Goal: Information Seeking & Learning: Find specific page/section

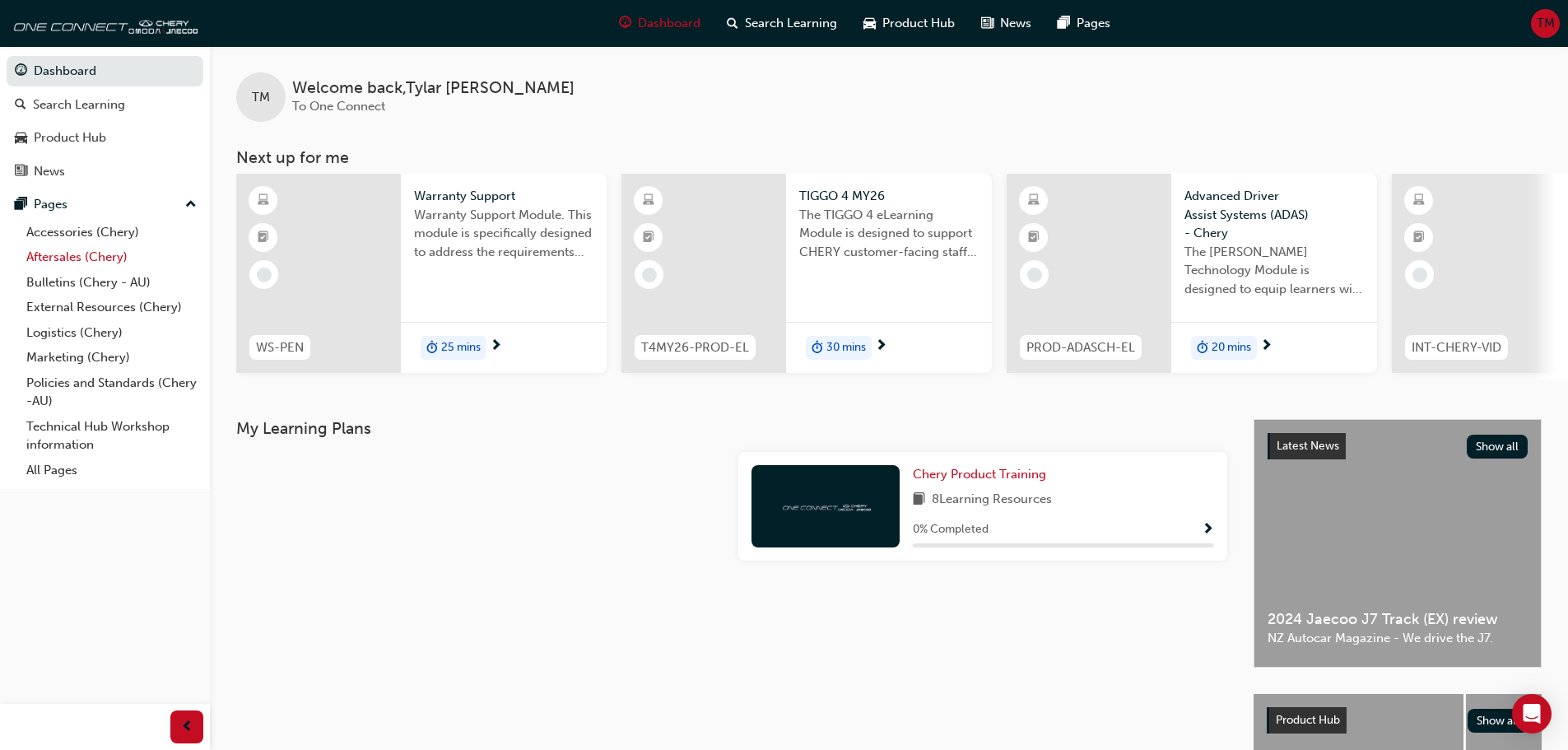
click at [46, 257] on link "Aftersales (Chery)" at bounding box center [111, 257] width 184 height 25
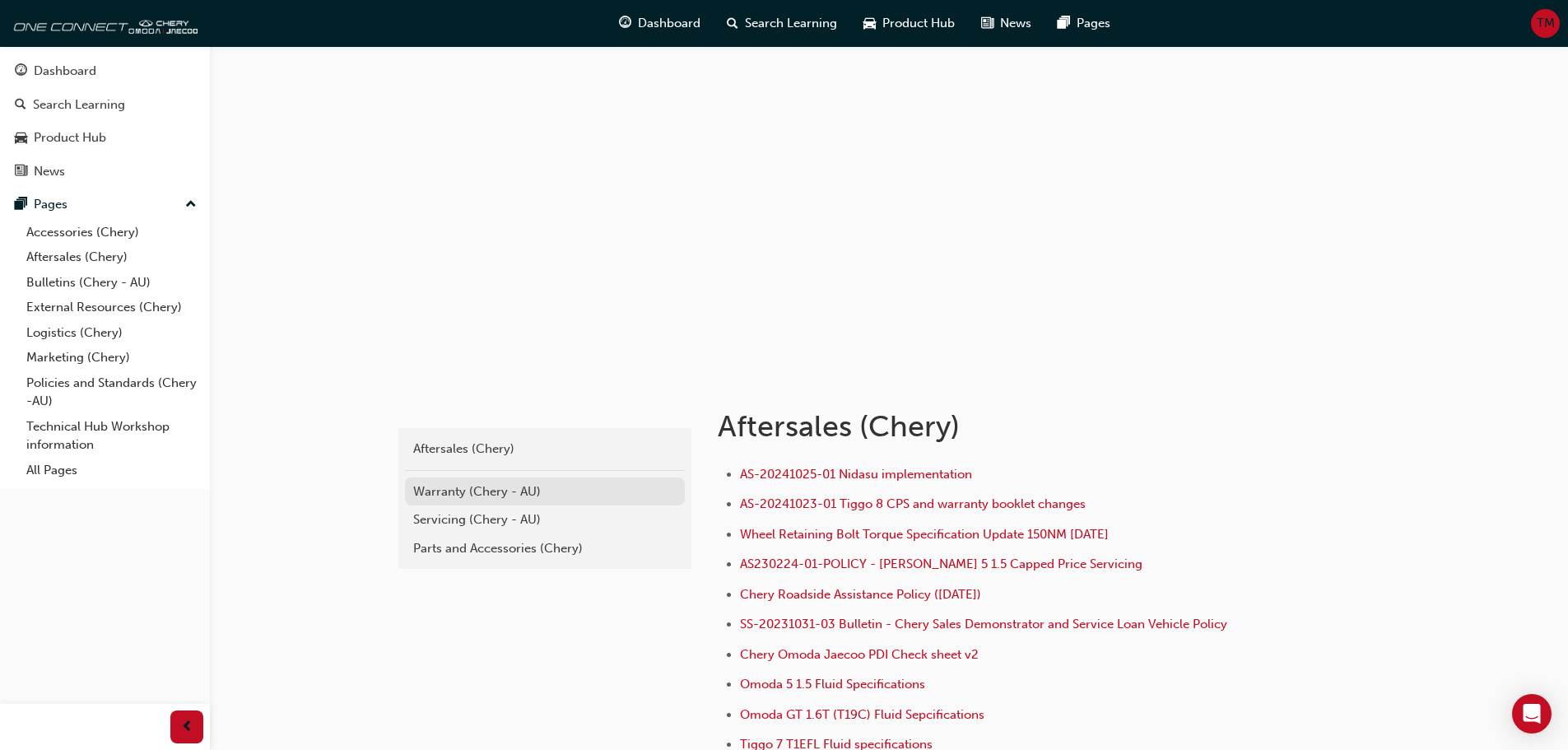
click at [519, 498] on div "Warranty (Chery - AU)" at bounding box center [545, 491] width 263 height 19
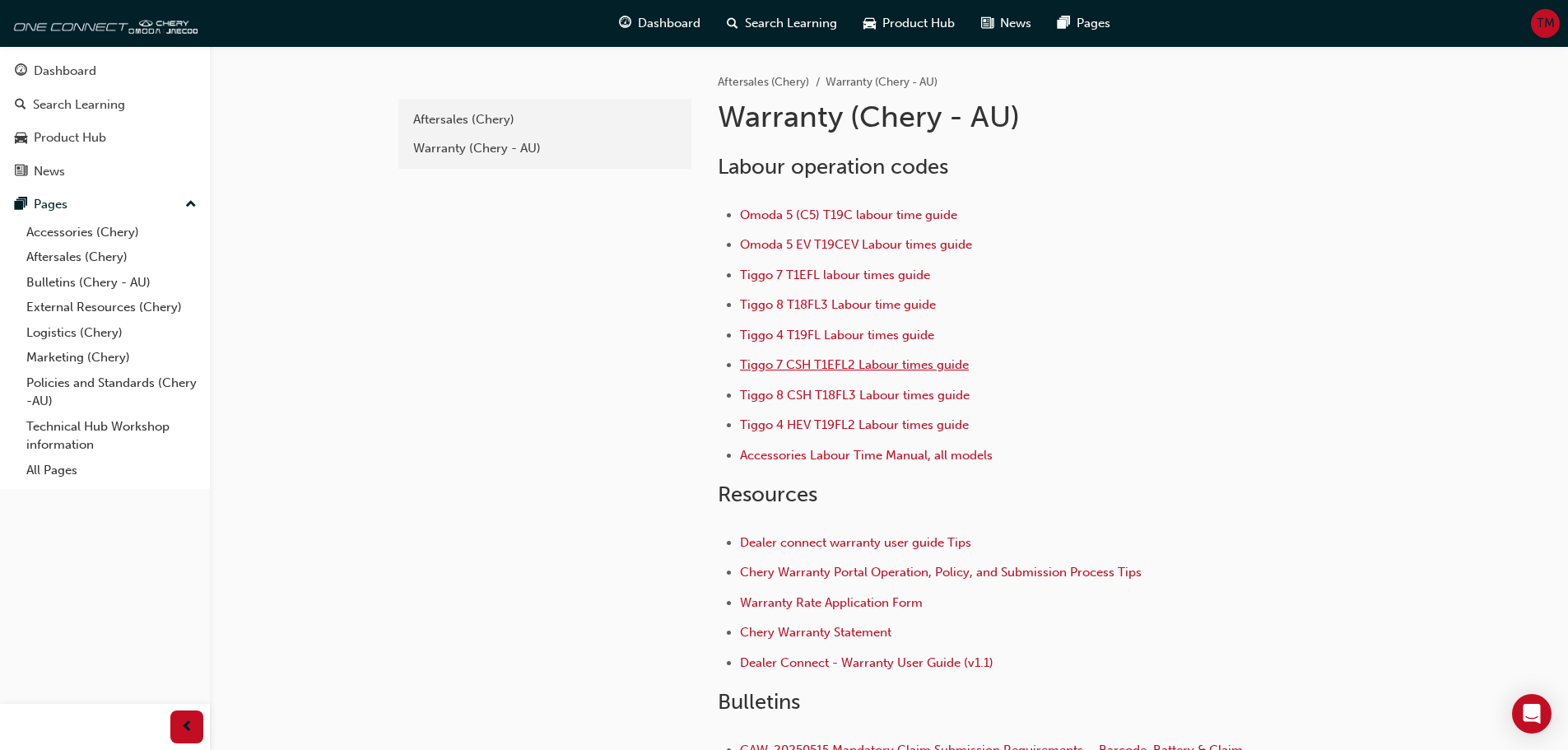
click at [815, 369] on span "Tiggo 7 CSH T1EFL2 Labour times guide" at bounding box center [854, 365] width 228 height 15
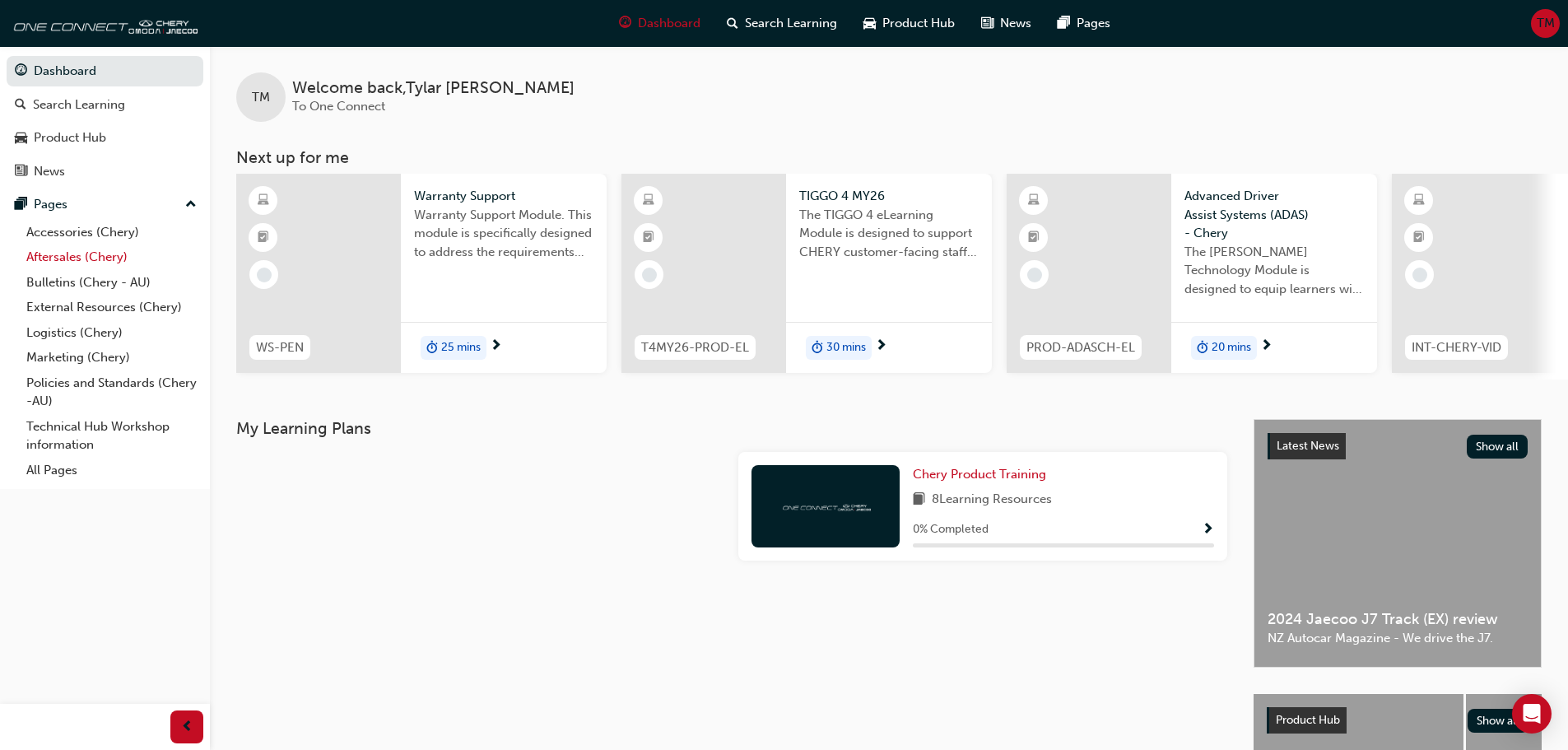
click at [49, 261] on link "Aftersales (Chery)" at bounding box center [111, 257] width 184 height 25
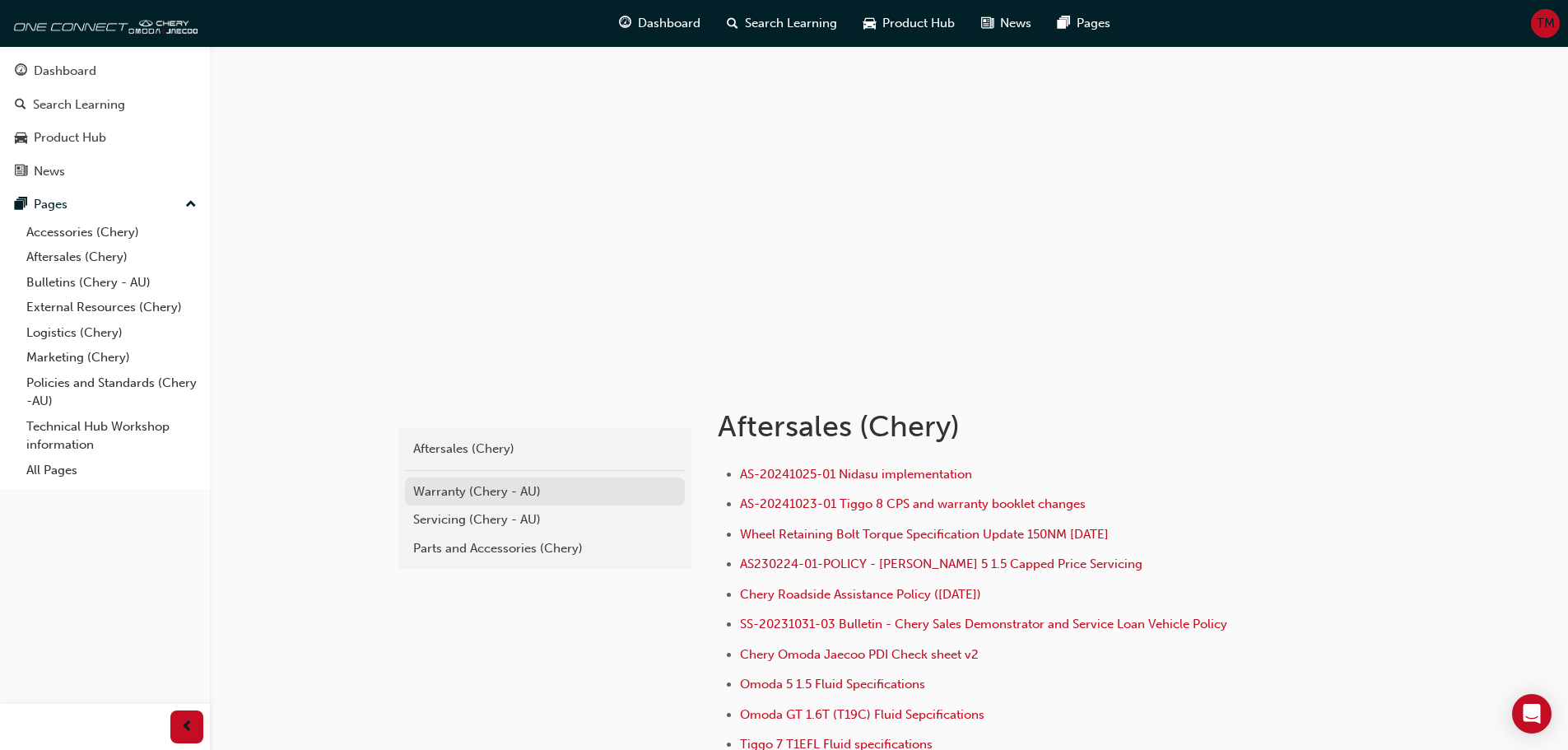
click at [441, 496] on div "Warranty (Chery - AU)" at bounding box center [545, 491] width 263 height 19
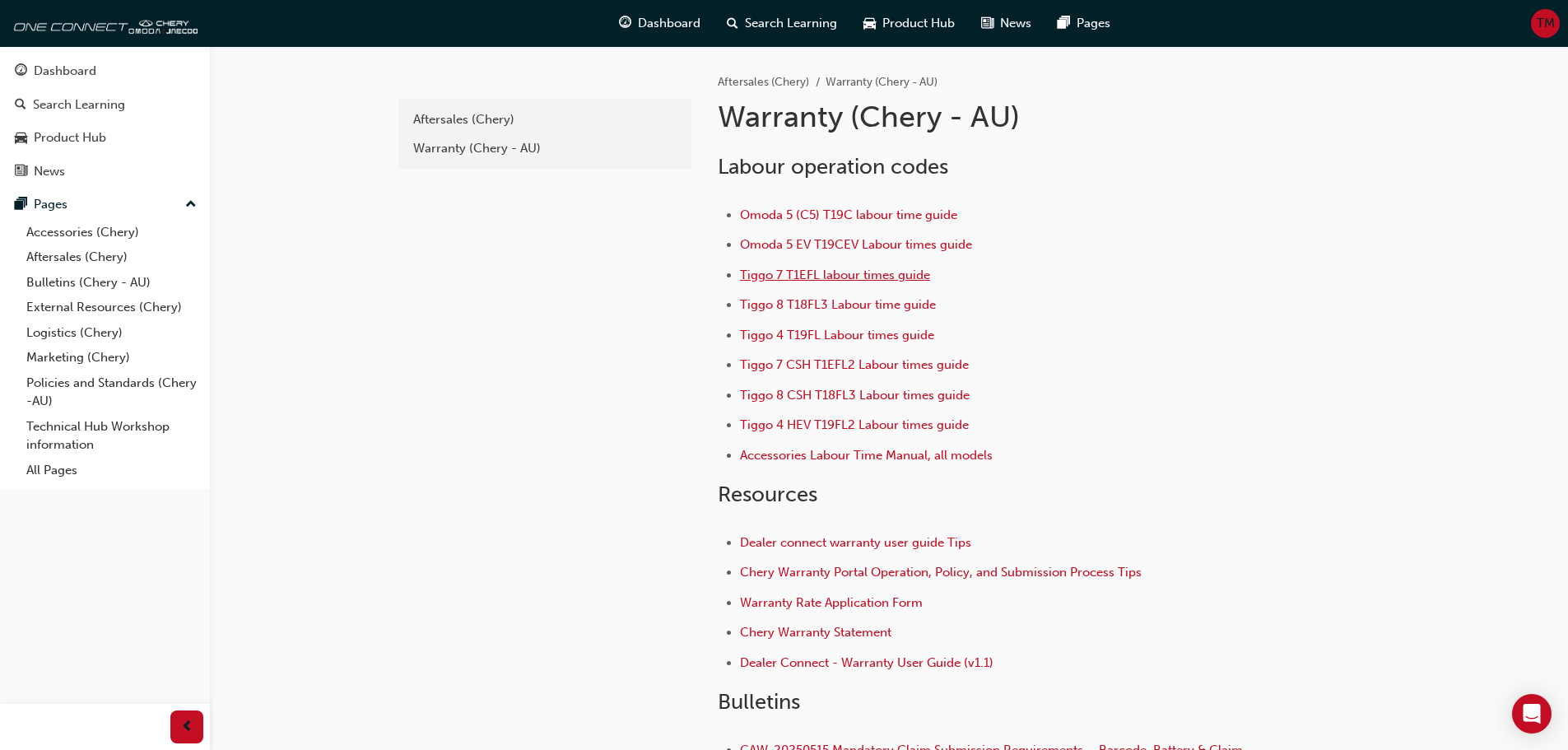
click at [886, 277] on span "Tiggo 7 T1EFL labour times guide" at bounding box center [835, 275] width 190 height 15
